Goal: Information Seeking & Learning: Learn about a topic

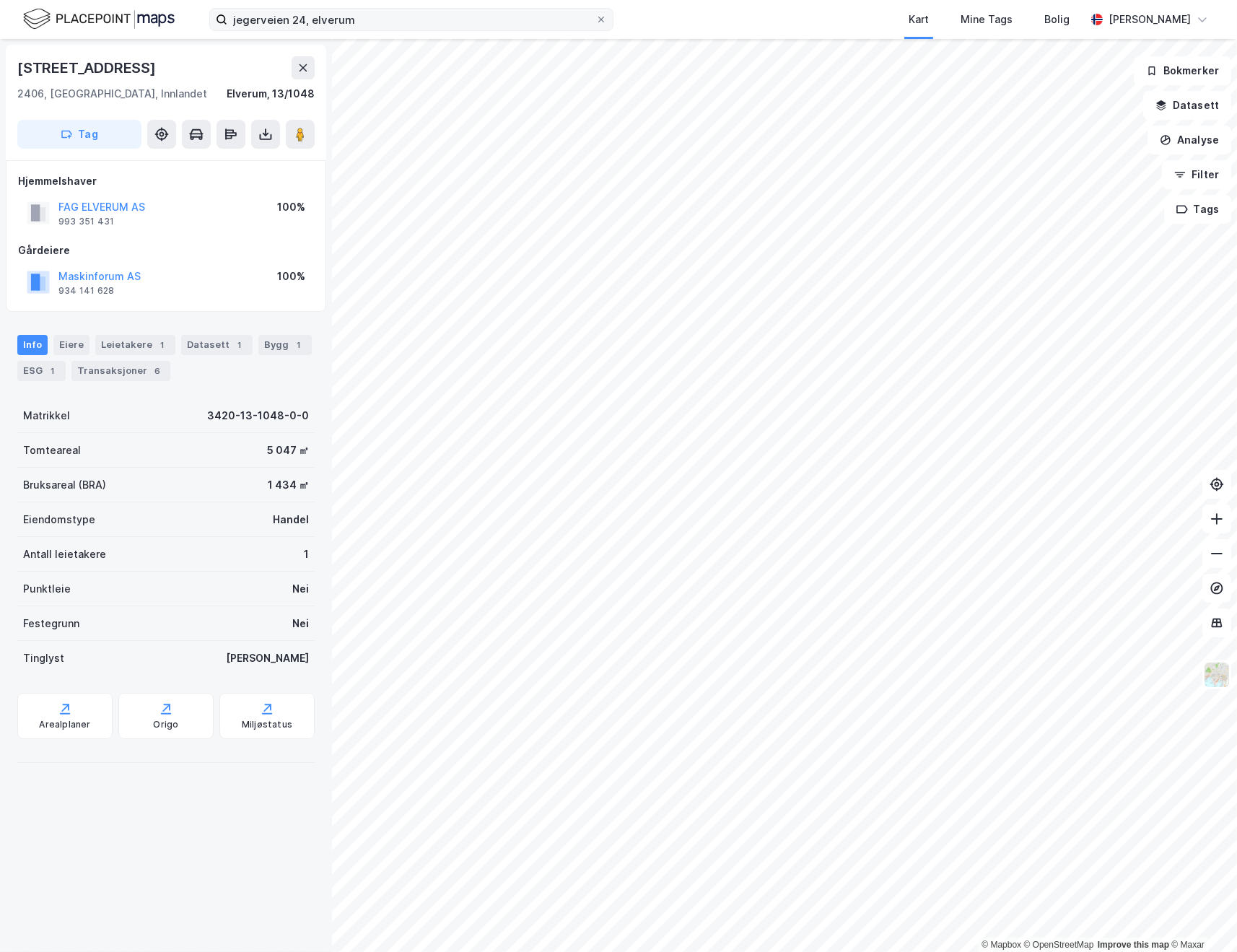
drag, startPoint x: 606, startPoint y: 14, endPoint x: 578, endPoint y: 14, distance: 28.0
click at [606, 14] on span at bounding box center [600, 19] width 11 height 11
click at [595, 14] on input "jegerveien 24, elverum" at bounding box center [412, 19] width 368 height 21
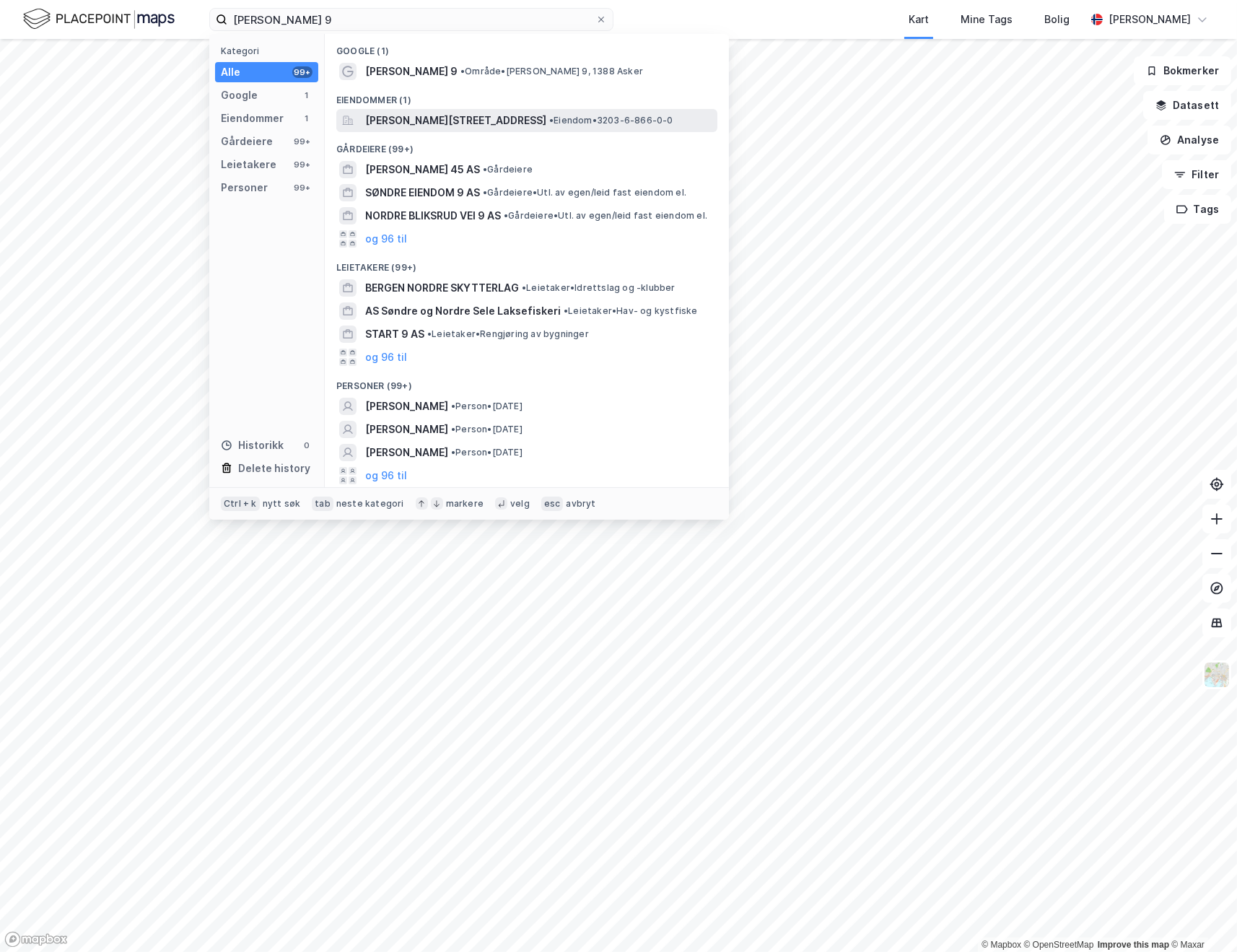
click at [464, 115] on span "[PERSON_NAME][STREET_ADDRESS]" at bounding box center [456, 121] width 181 height 17
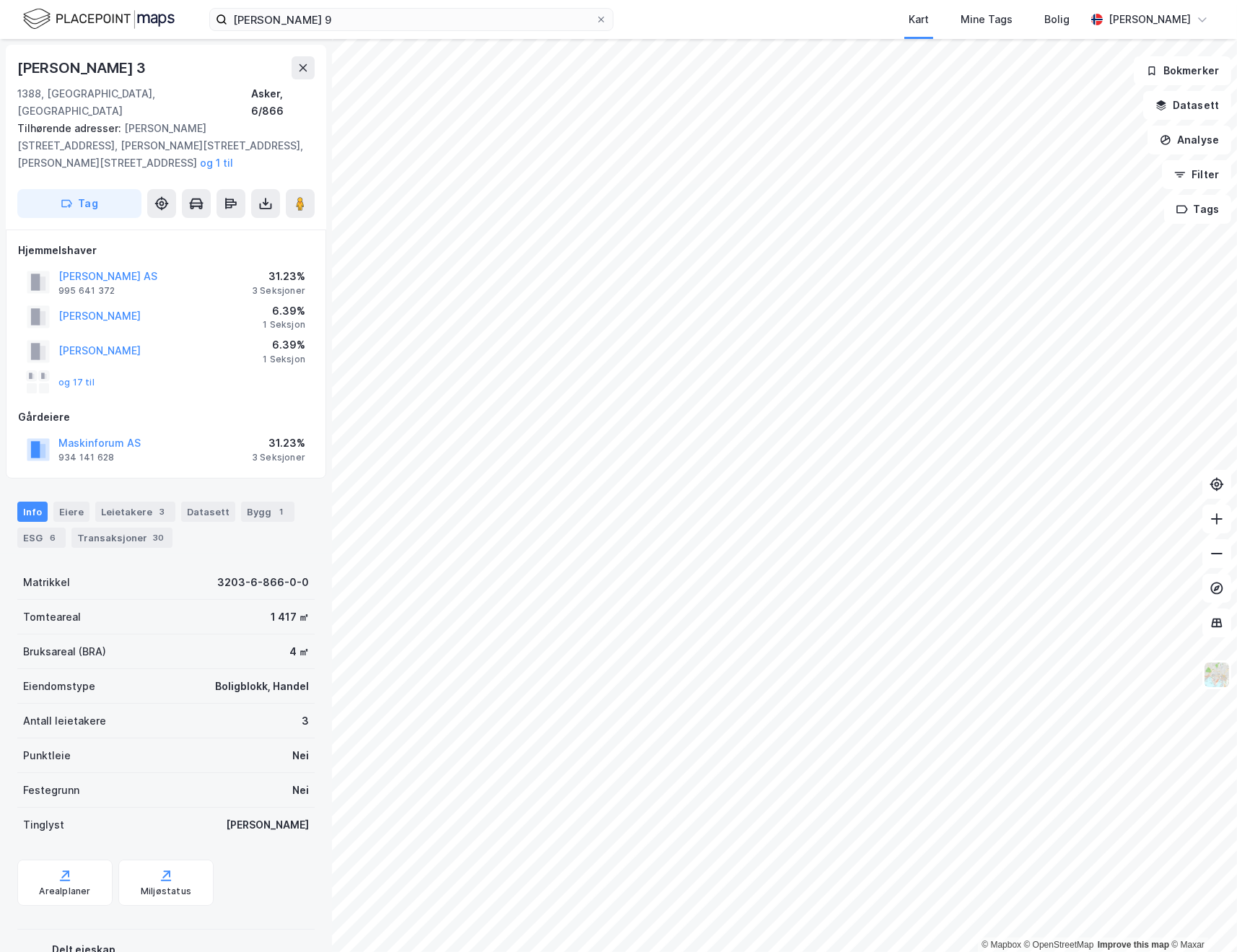
scroll to position [3, 0]
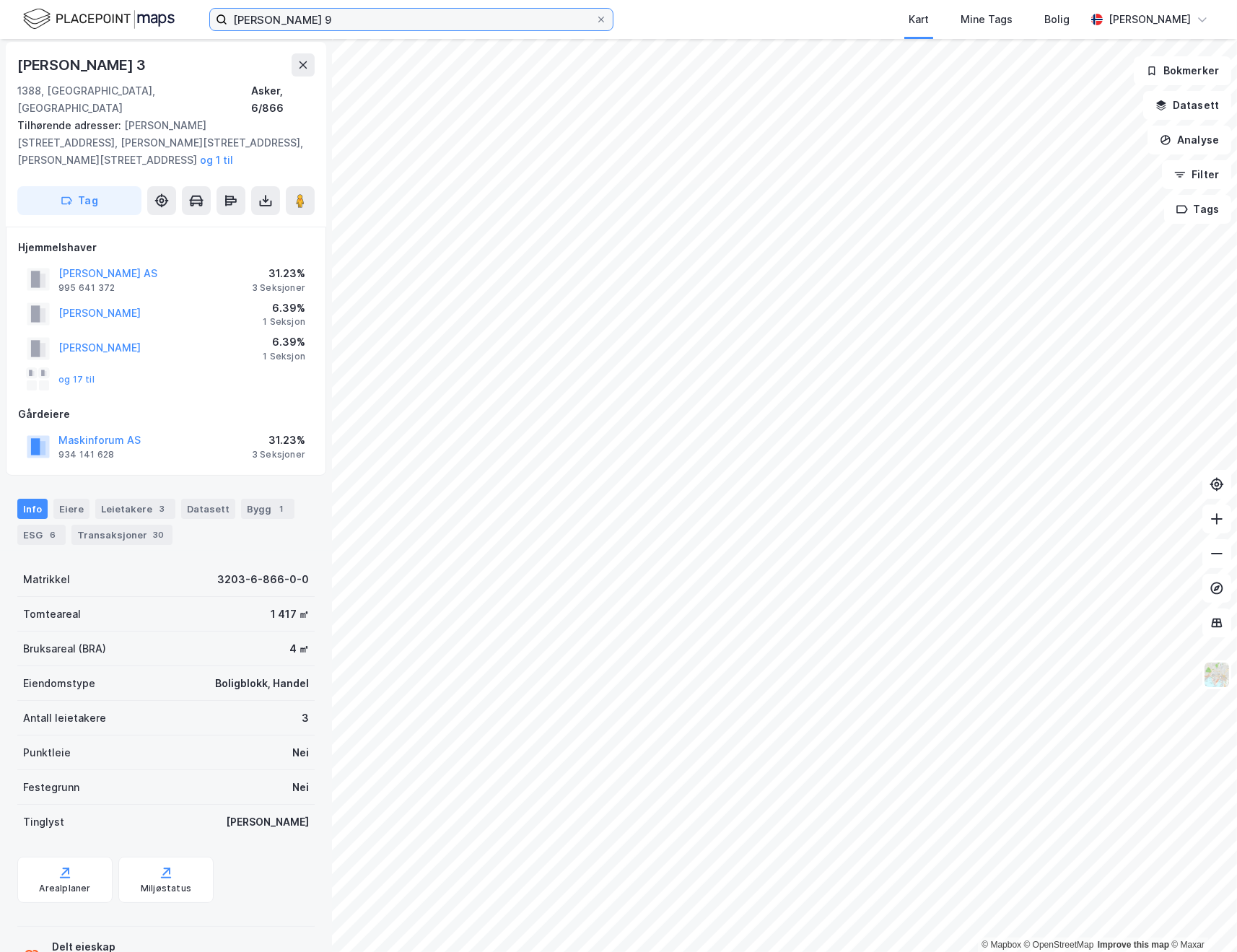
drag, startPoint x: 318, startPoint y: 21, endPoint x: 362, endPoint y: 21, distance: 44.0
click at [318, 21] on input "[PERSON_NAME] 9" at bounding box center [412, 19] width 368 height 21
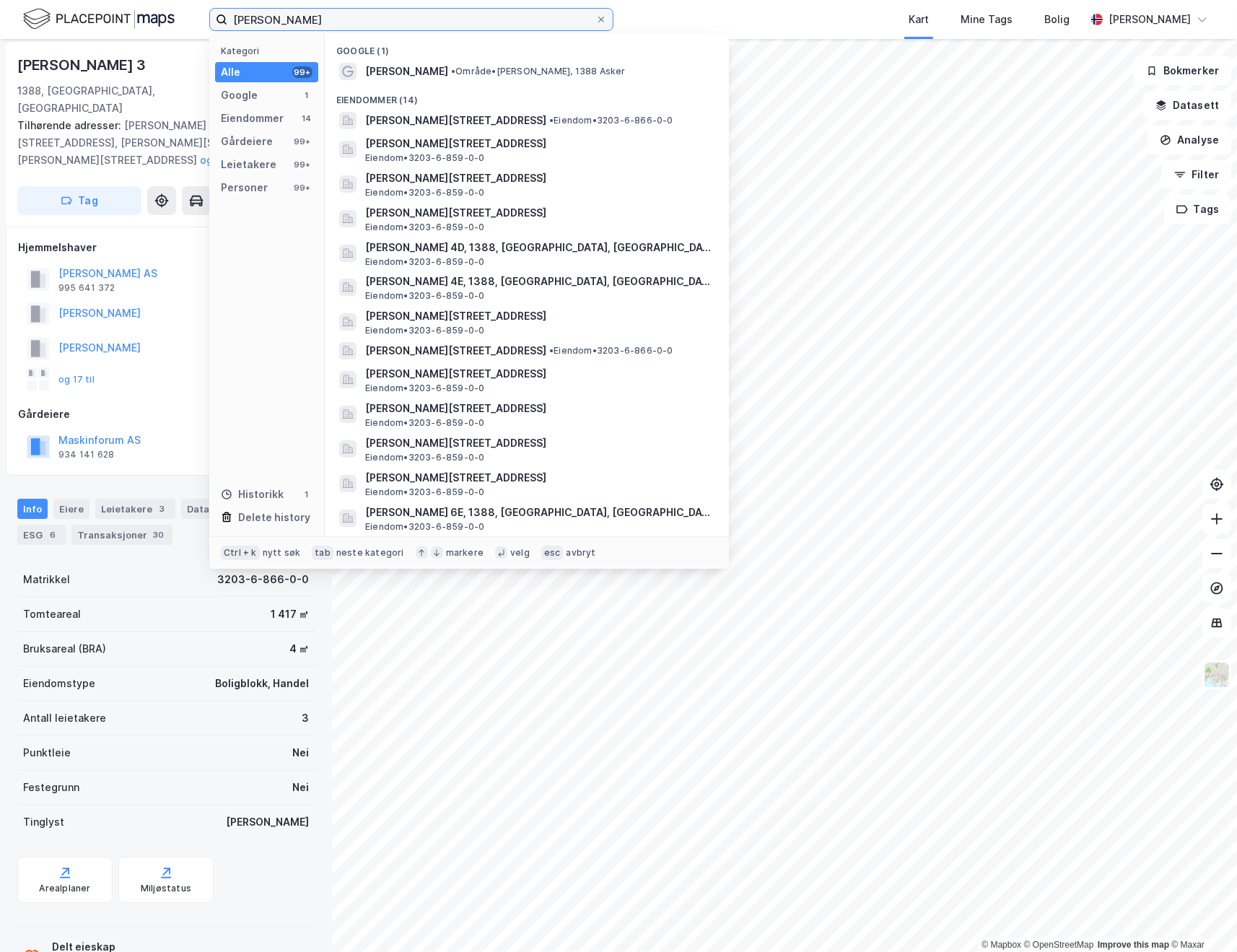
type input "[PERSON_NAME]"
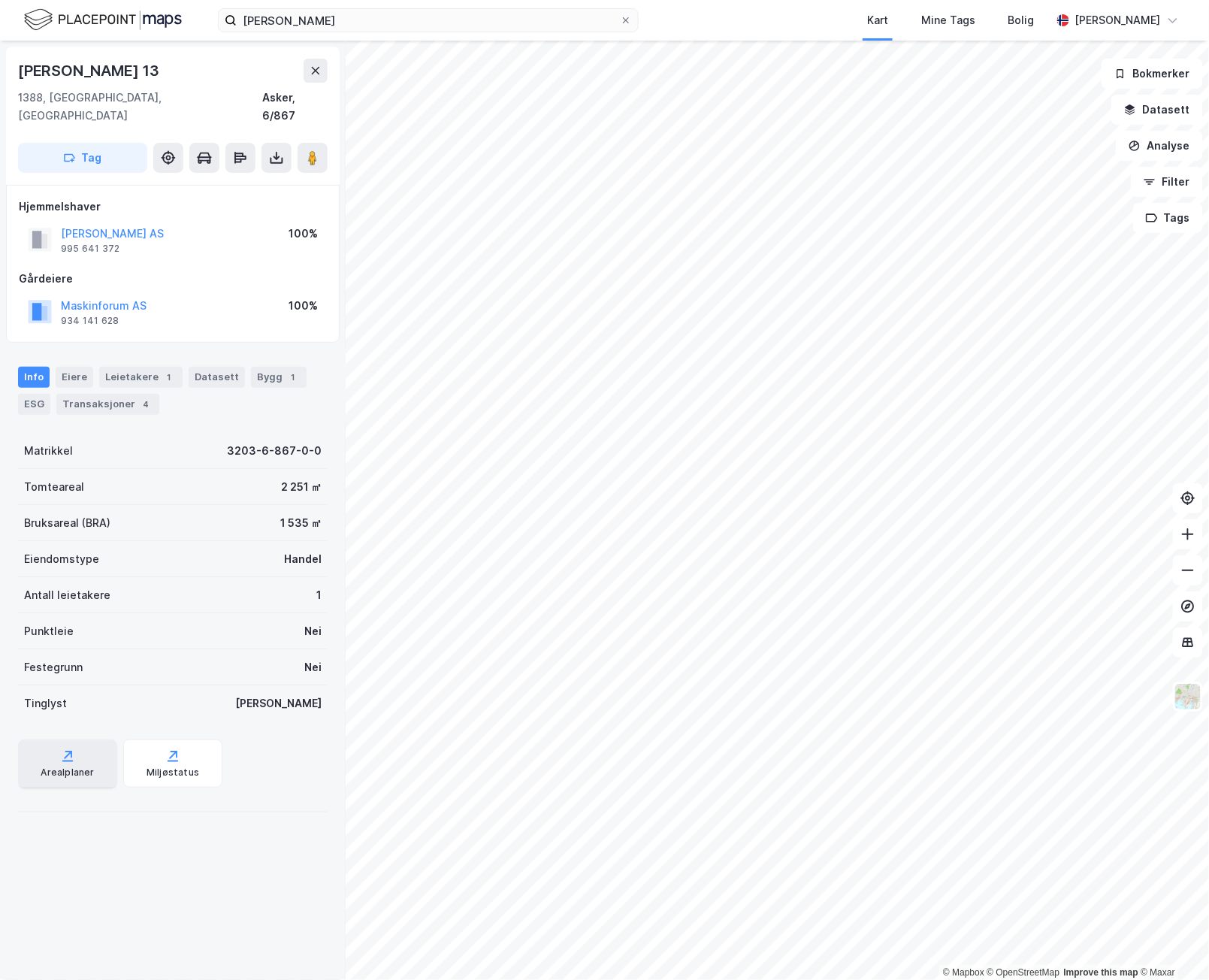
click at [62, 749] on icon at bounding box center [67, 756] width 15 height 15
click at [45, 394] on div "ESG" at bounding box center [34, 405] width 32 height 21
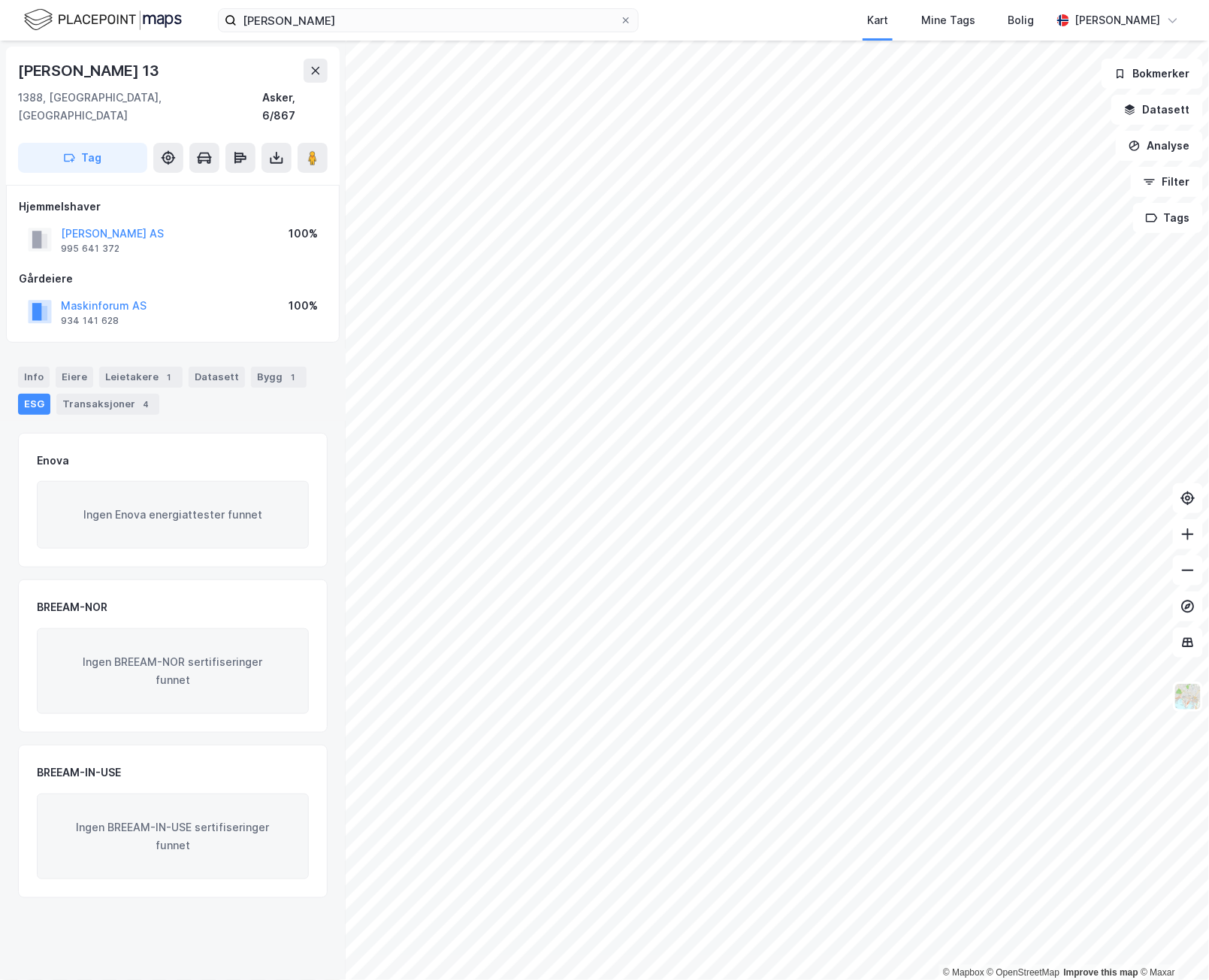
drag, startPoint x: 41, startPoint y: 342, endPoint x: 34, endPoint y: 374, distance: 32.8
click at [40, 349] on div "Info [PERSON_NAME] 1 Datasett Bygg 1 ESG Transaksjoner 4" at bounding box center [173, 384] width 346 height 72
click at [37, 366] on div "Info" at bounding box center [33, 377] width 31 height 21
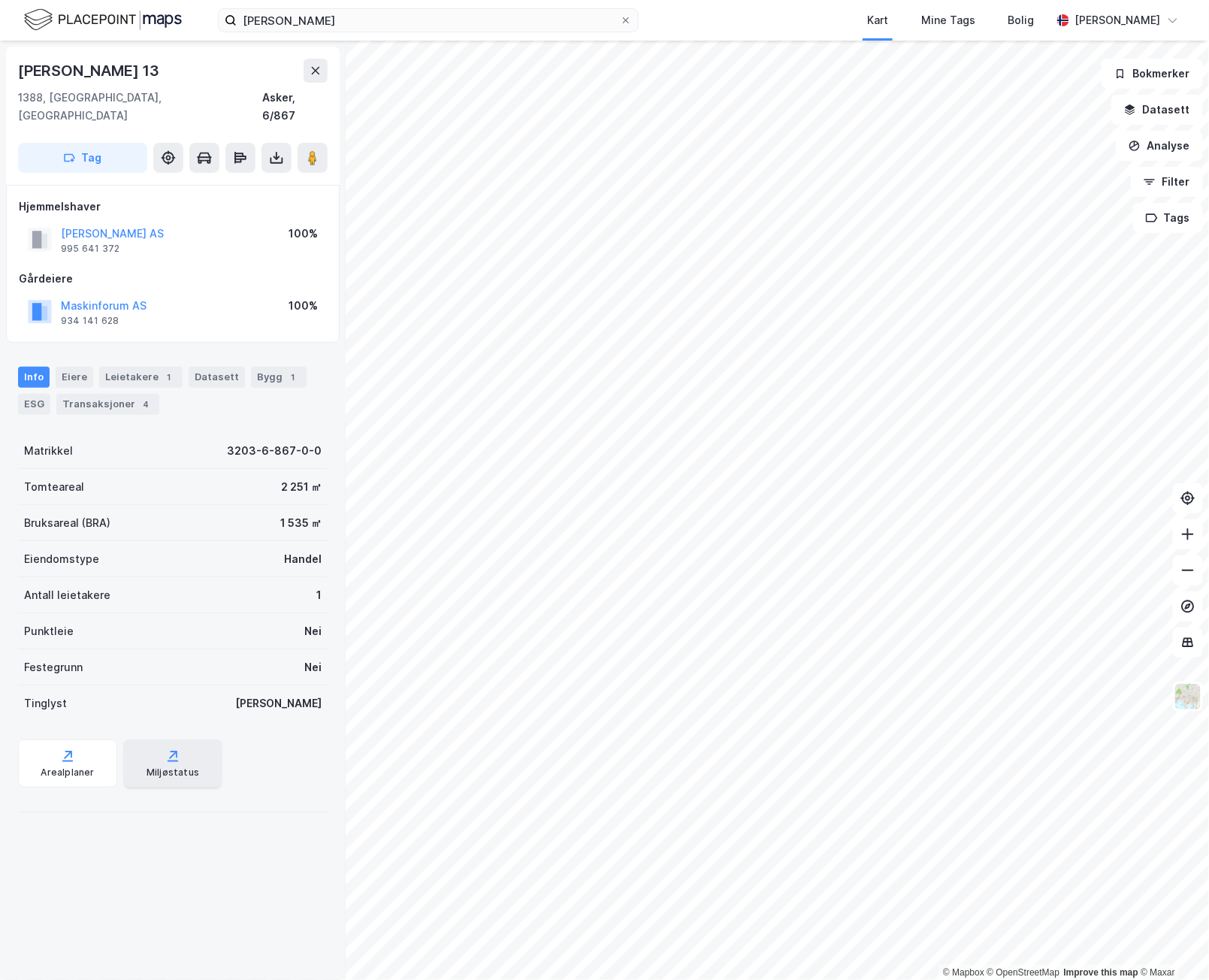
click at [187, 767] on div "Miljøstatus" at bounding box center [172, 772] width 53 height 12
click at [254, 366] on div "Bygg 1" at bounding box center [279, 377] width 55 height 21
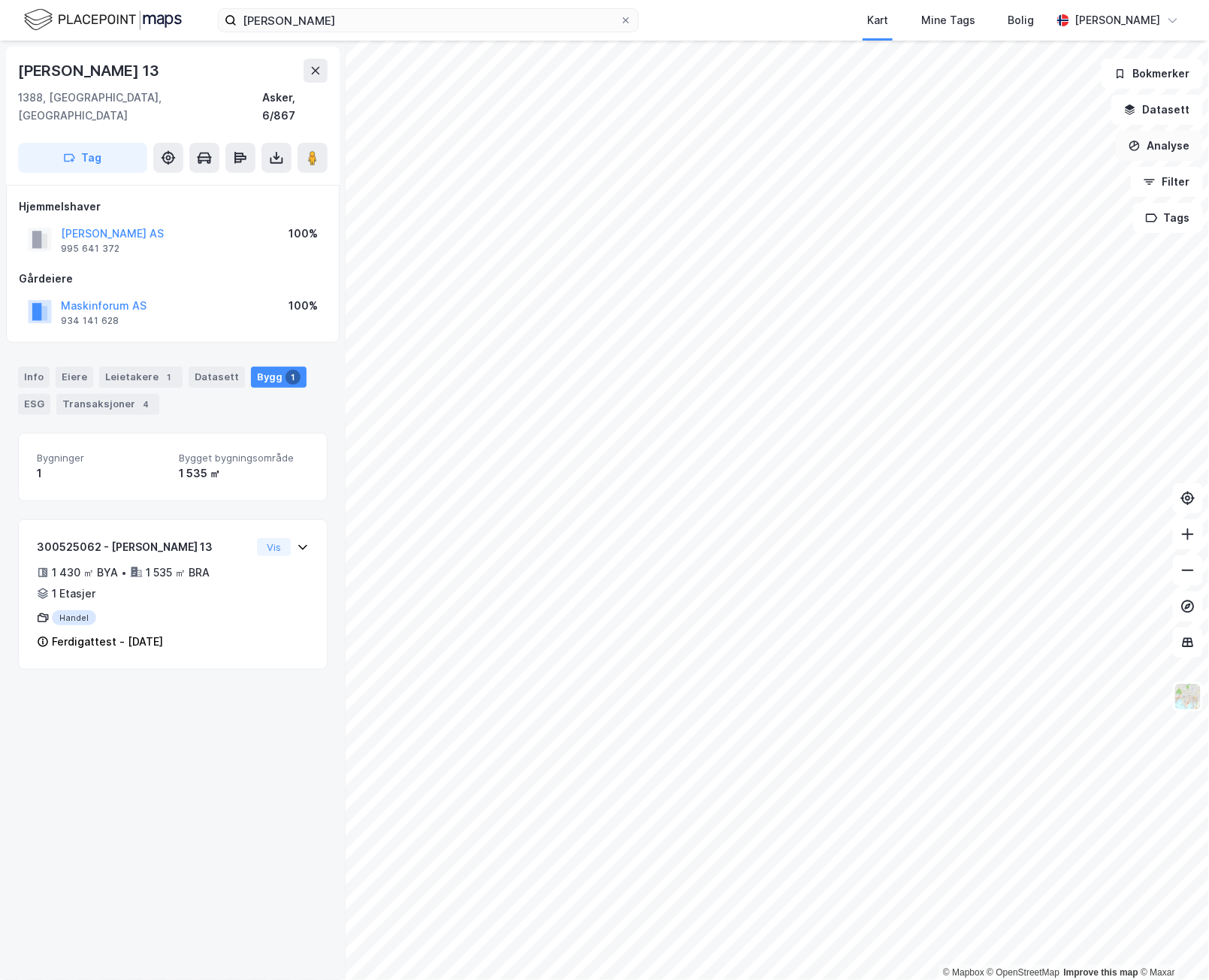
click at [1151, 138] on button "Analyse" at bounding box center [1160, 146] width 87 height 30
click at [1035, 170] on div "Tegn område" at bounding box center [1020, 177] width 173 height 25
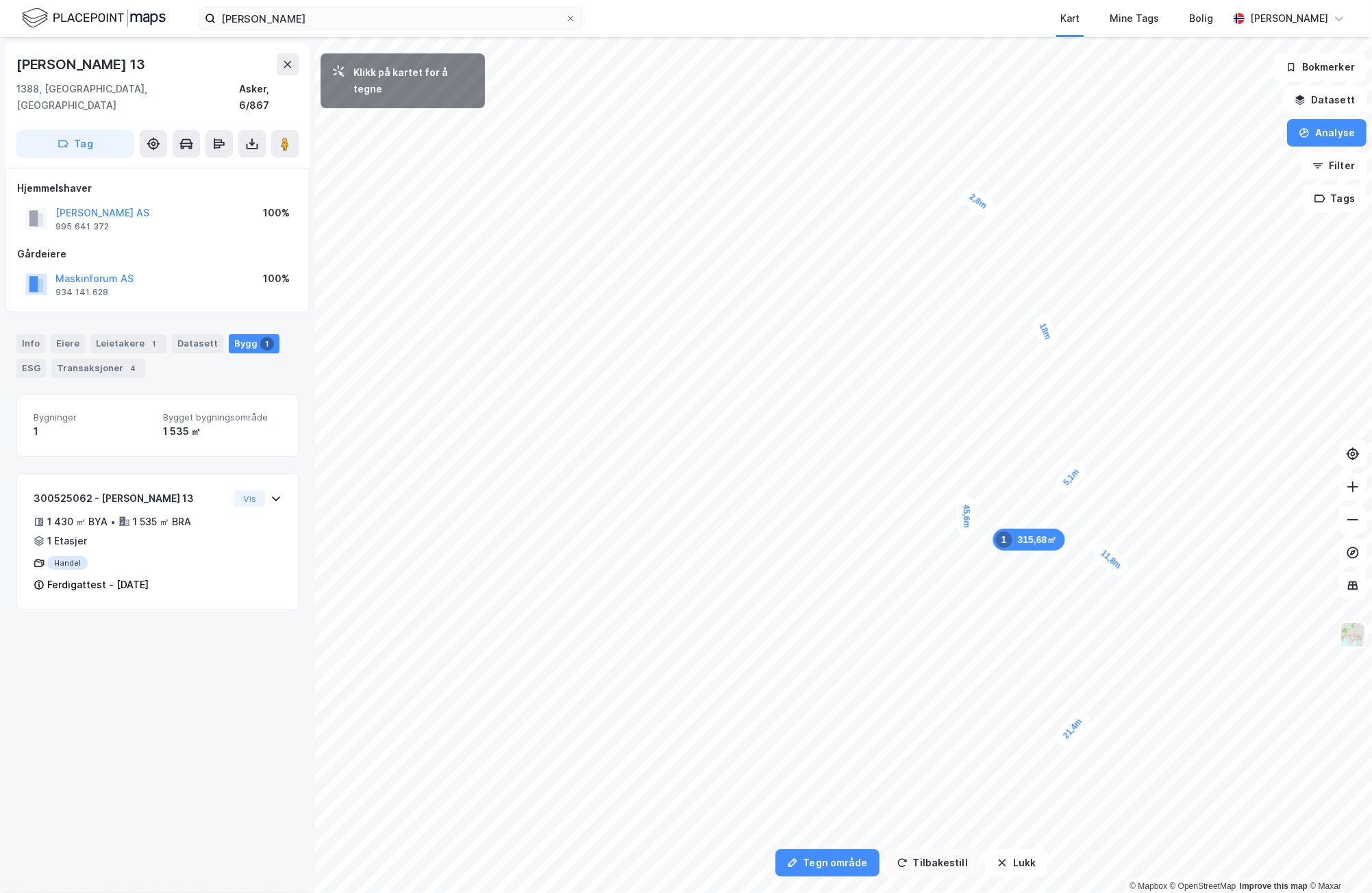
click at [965, 189] on div "2,8m" at bounding box center [978, 202] width 40 height 37
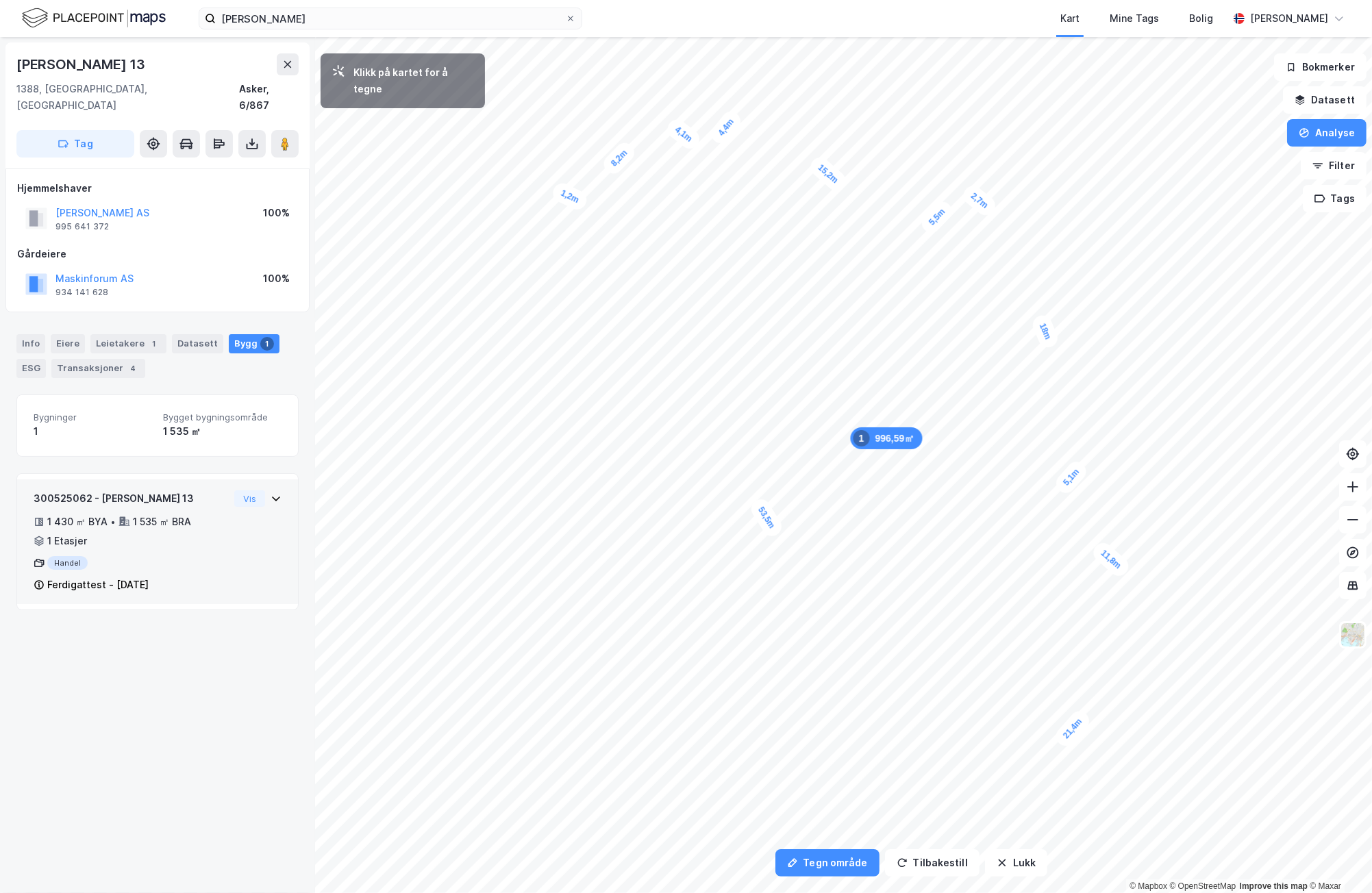
click at [565, 194] on div "1,2m" at bounding box center [570, 197] width 40 height 33
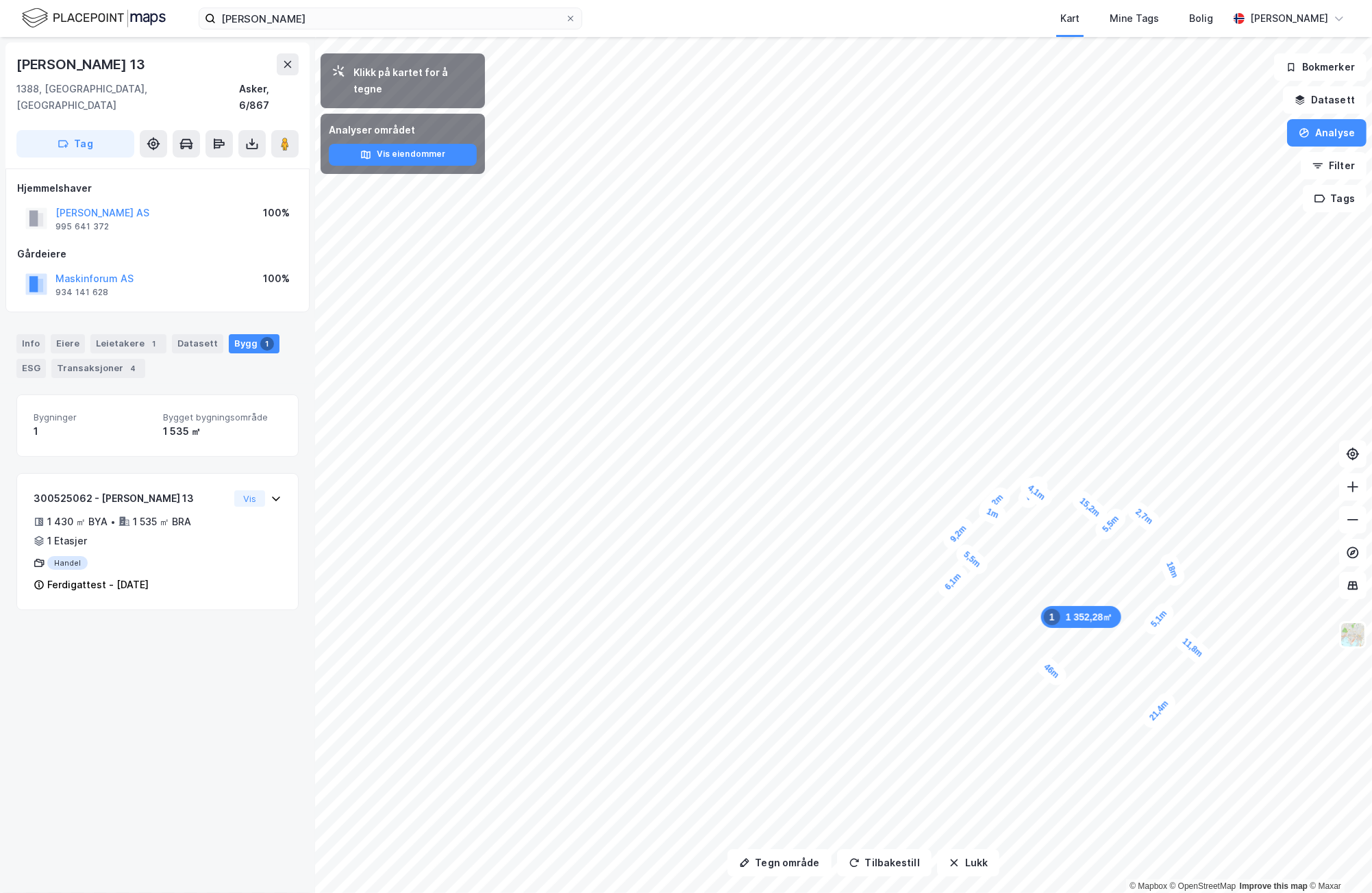
drag, startPoint x: 633, startPoint y: 400, endPoint x: 949, endPoint y: 546, distance: 348.1
click at [955, 582] on div "6,1m" at bounding box center [953, 582] width 37 height 39
click at [977, 861] on button "Lukk" at bounding box center [968, 863] width 63 height 28
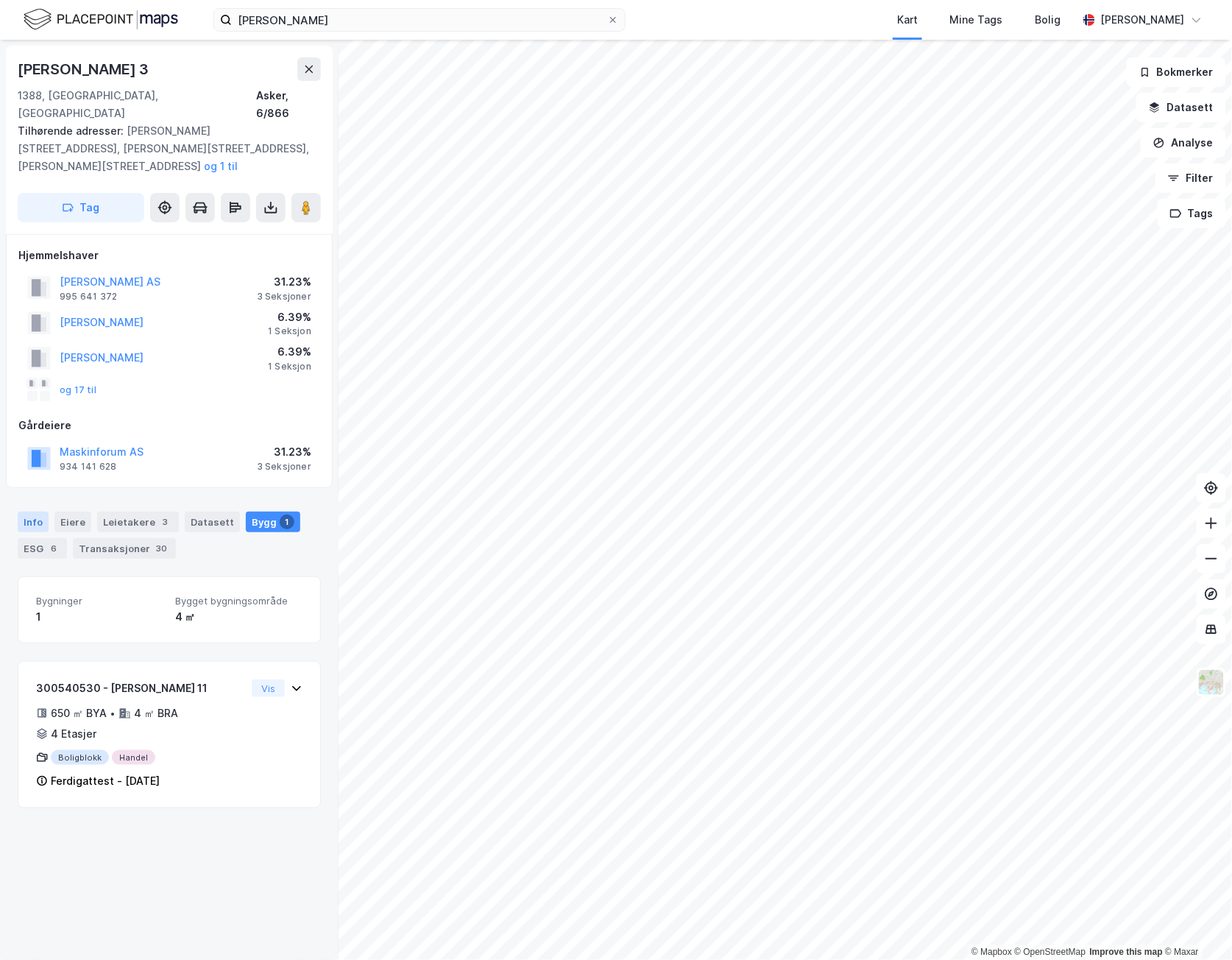
click at [45, 512] on div "Info" at bounding box center [32, 522] width 31 height 21
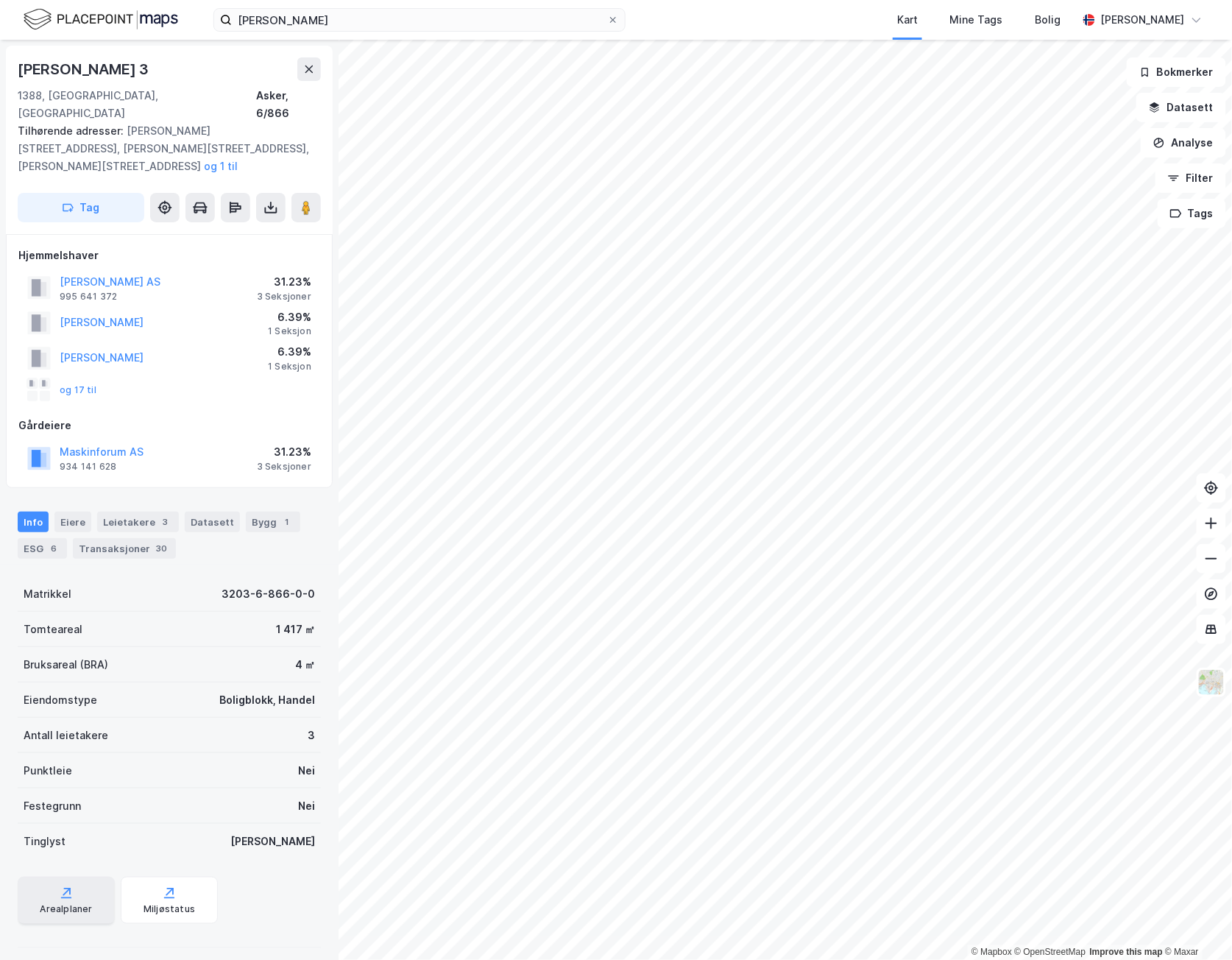
click at [58, 903] on div "Arealplaner" at bounding box center [66, 908] width 52 height 11
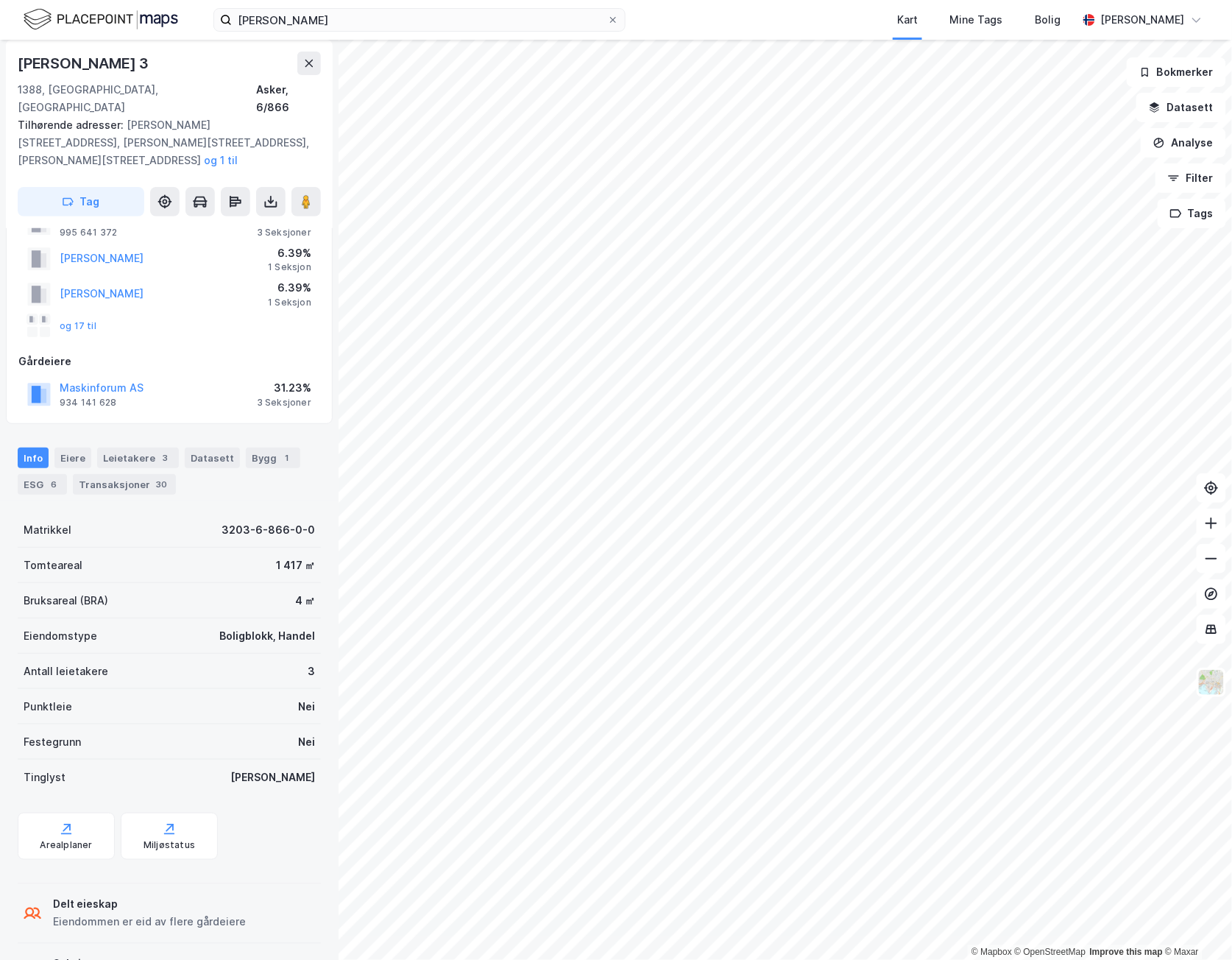
scroll to position [96, 0]
